Goal: Navigation & Orientation: Find specific page/section

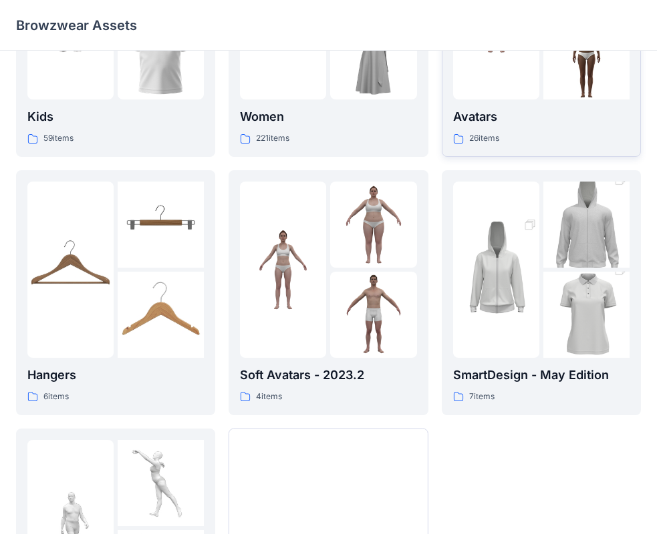
scroll to position [178, 0]
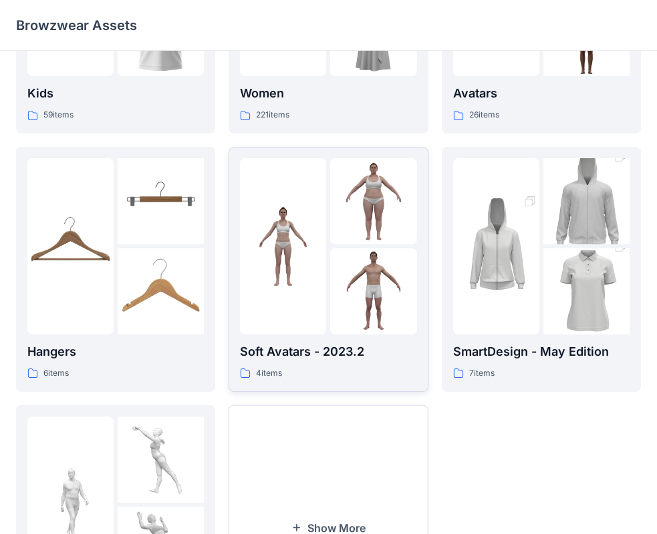
click at [323, 244] on img at bounding box center [283, 246] width 86 height 86
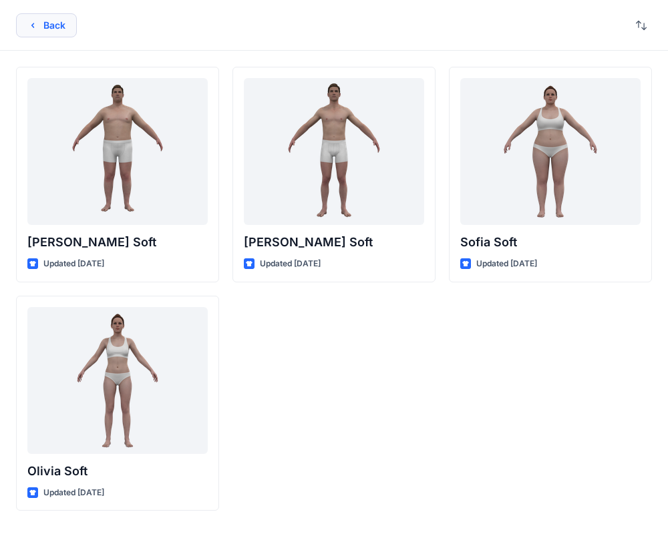
click at [47, 20] on button "Back" at bounding box center [46, 25] width 61 height 24
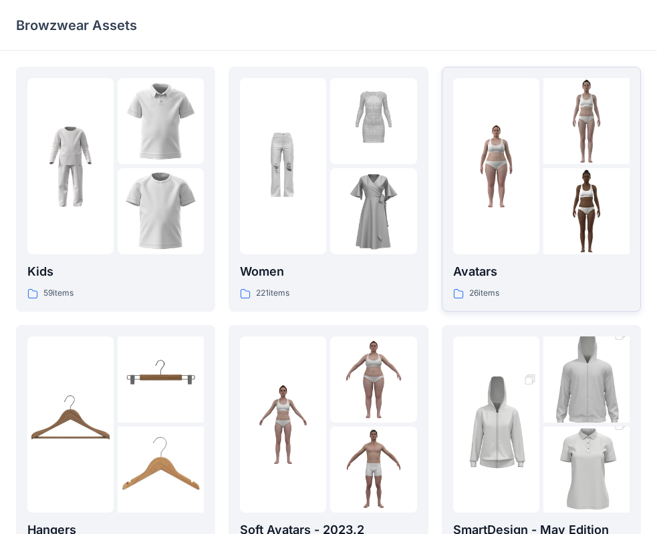
click at [501, 173] on img at bounding box center [496, 167] width 86 height 86
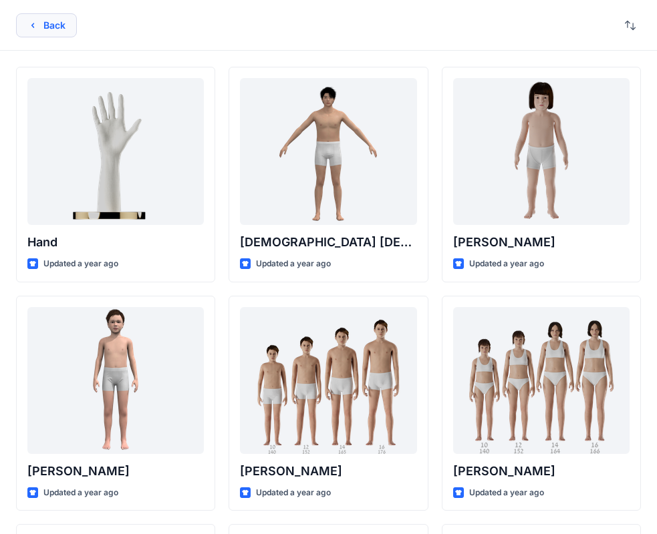
click at [28, 21] on icon "button" at bounding box center [32, 25] width 11 height 11
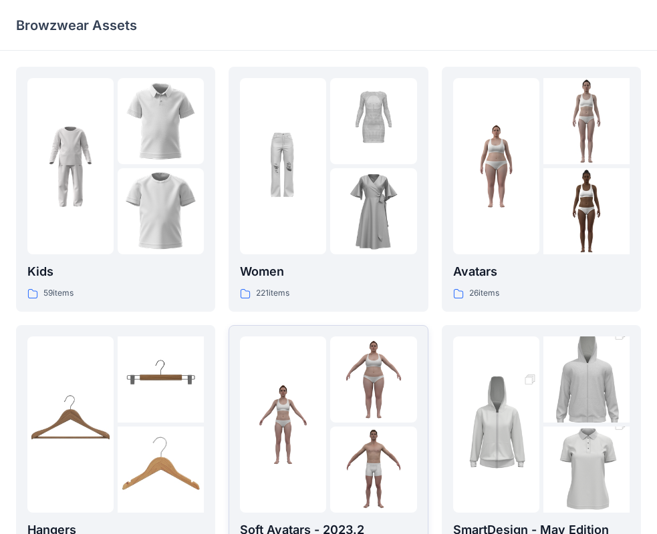
click at [331, 385] on img at bounding box center [373, 380] width 86 height 86
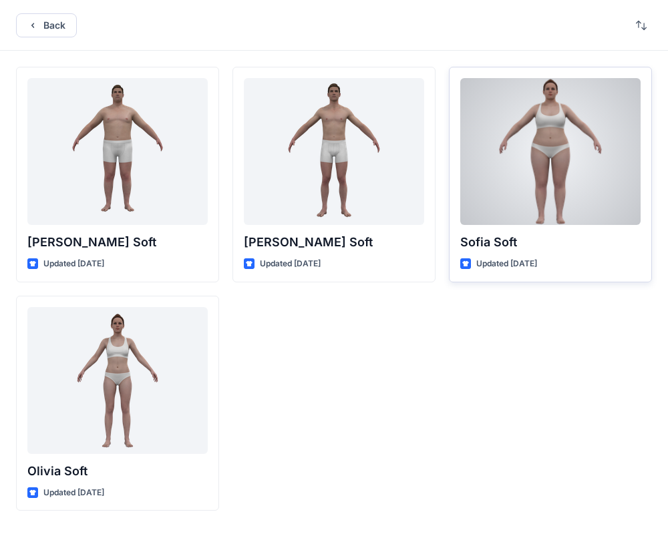
click at [508, 192] on div at bounding box center [550, 151] width 180 height 147
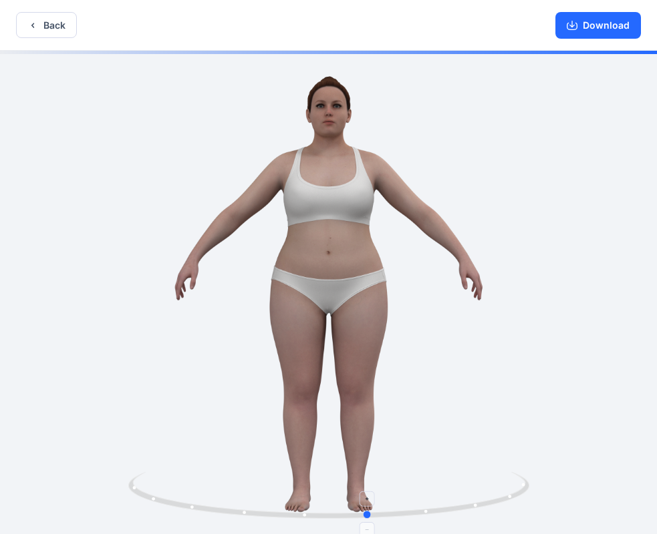
drag, startPoint x: 333, startPoint y: 516, endPoint x: 337, endPoint y: 503, distance: 14.2
click at [350, 506] on icon at bounding box center [330, 497] width 404 height 50
